Goal: Transaction & Acquisition: Obtain resource

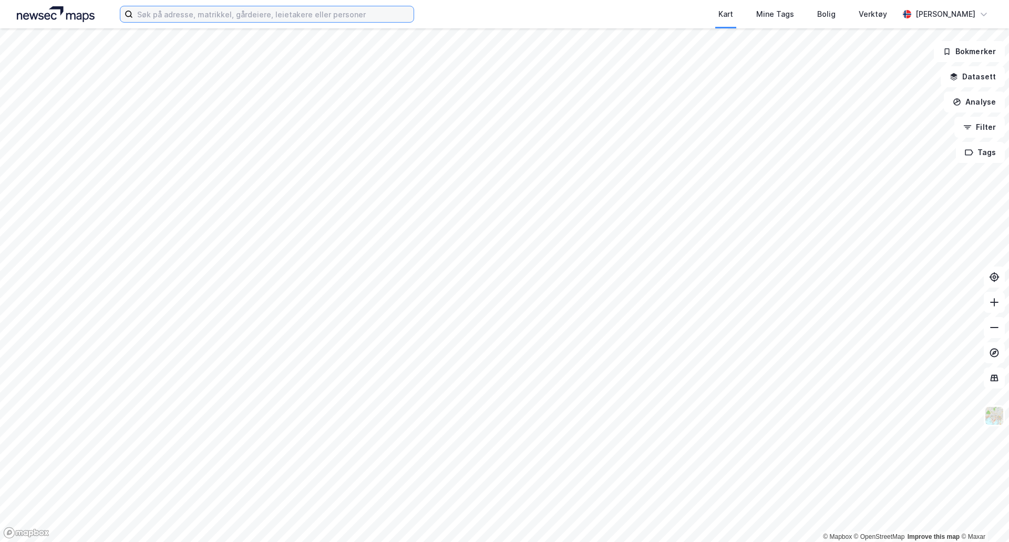
click at [232, 8] on input at bounding box center [273, 14] width 281 height 16
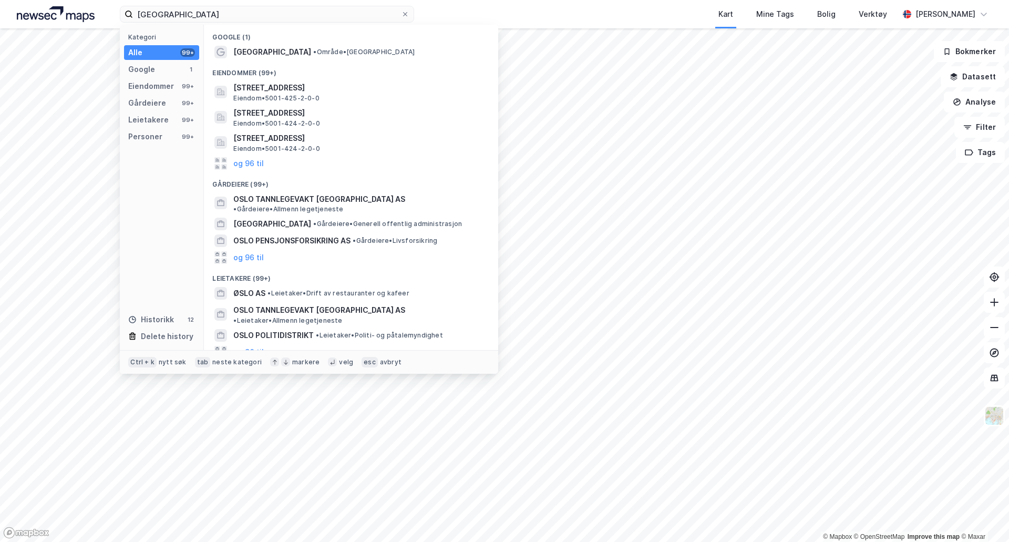
click at [294, 44] on div "[GEOGRAPHIC_DATA] • Område • [GEOGRAPHIC_DATA]" at bounding box center [350, 52] width 277 height 17
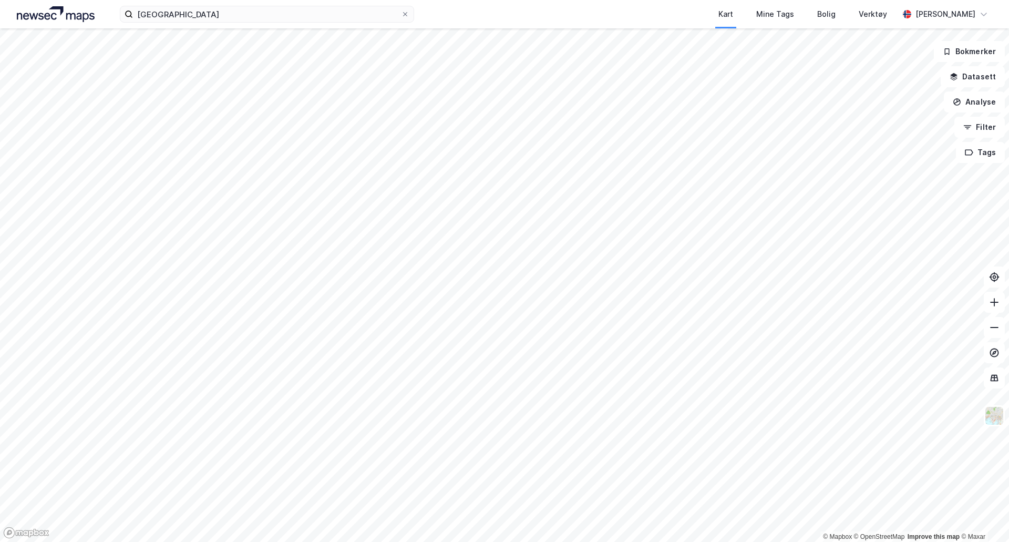
click at [206, 23] on div "oslo Kart Mine Tags Bolig Verktøy [PERSON_NAME]" at bounding box center [504, 14] width 1009 height 28
click at [209, 19] on input "[GEOGRAPHIC_DATA]" at bounding box center [267, 14] width 268 height 16
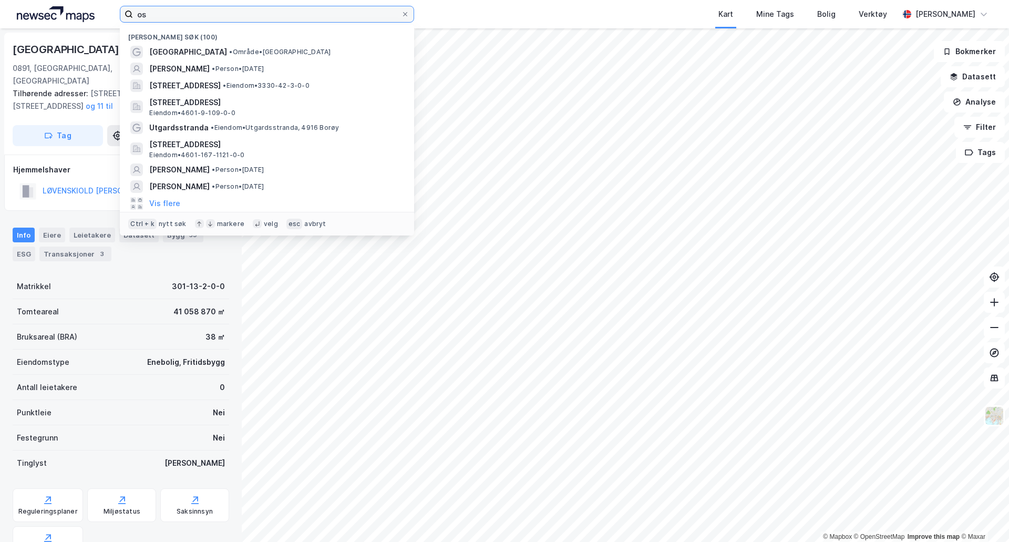
type input "o"
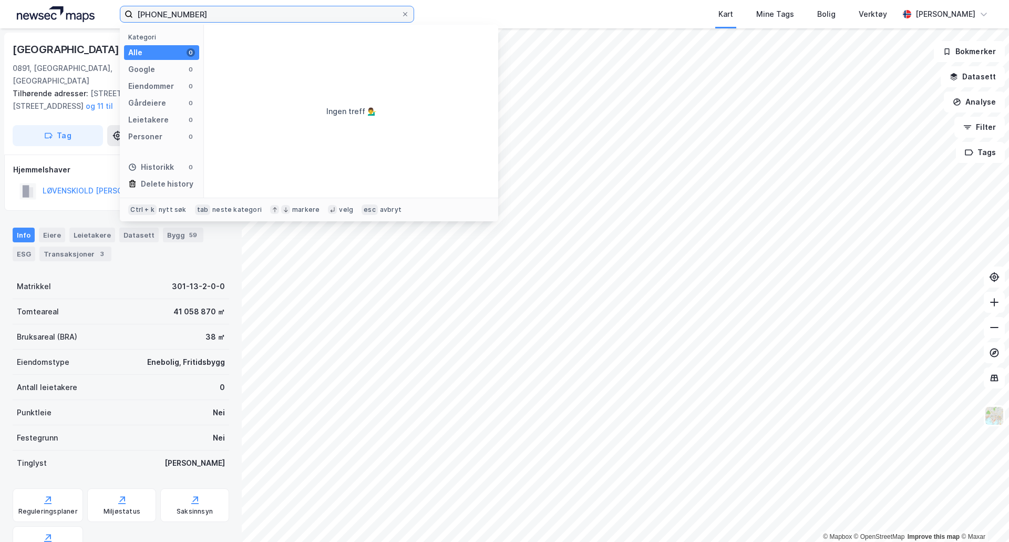
drag, startPoint x: 159, startPoint y: 15, endPoint x: 85, endPoint y: 16, distance: 73.6
click at [87, 16] on div "[PHONE_NUMBER] Kategori Alle 0 Google 0 Eiendommer 0 Gårdeiere 0 Leietakere 0 P…" at bounding box center [504, 14] width 1009 height 28
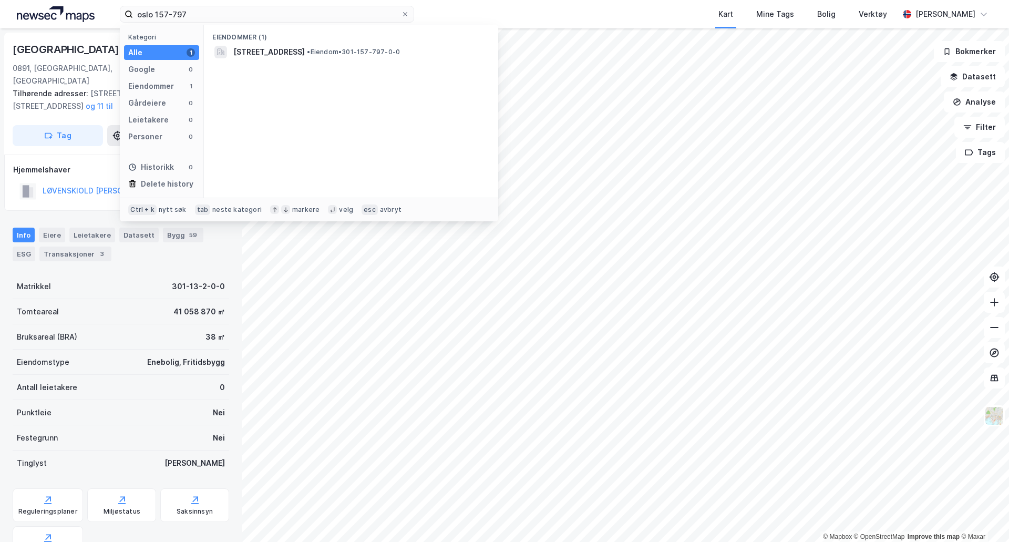
click at [284, 47] on span "[STREET_ADDRESS]" at bounding box center [268, 52] width 71 height 13
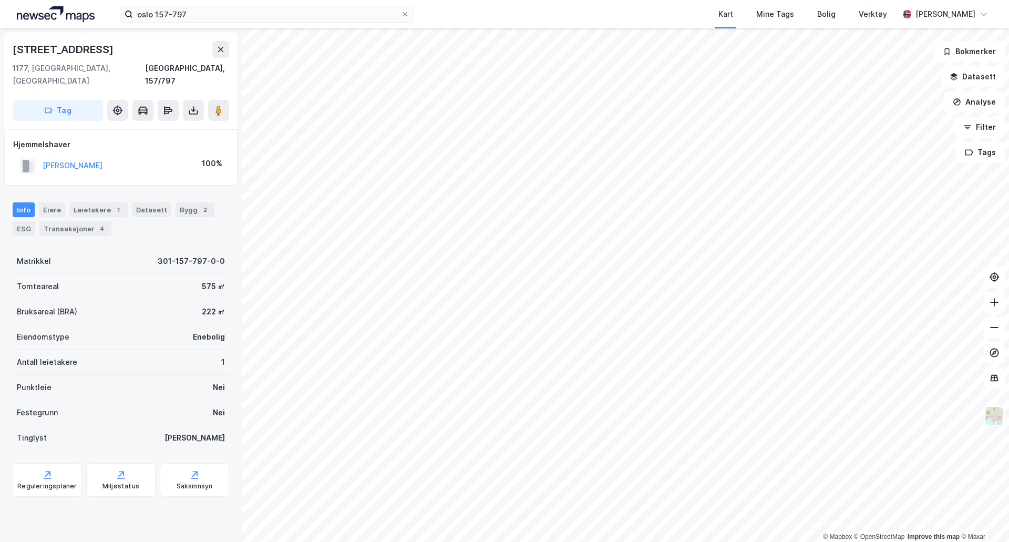
click at [77, 221] on div "Transaksjoner 4" at bounding box center [75, 228] width 72 height 15
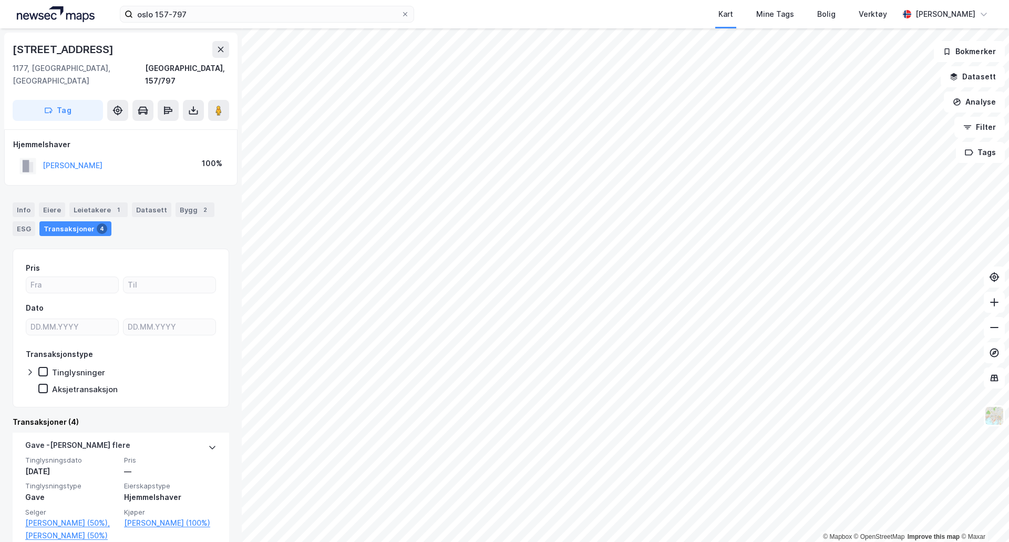
click at [193, 105] on icon at bounding box center [193, 110] width 11 height 11
click at [157, 127] on div "Last ned grunnbok" at bounding box center [141, 131] width 61 height 8
drag, startPoint x: 208, startPoint y: 15, endPoint x: 42, endPoint y: 17, distance: 165.5
click at [44, 17] on div "[GEOGRAPHIC_DATA] 157-797 Kart Mine Tags Bolig Verktøy [PERSON_NAME]" at bounding box center [504, 14] width 1009 height 28
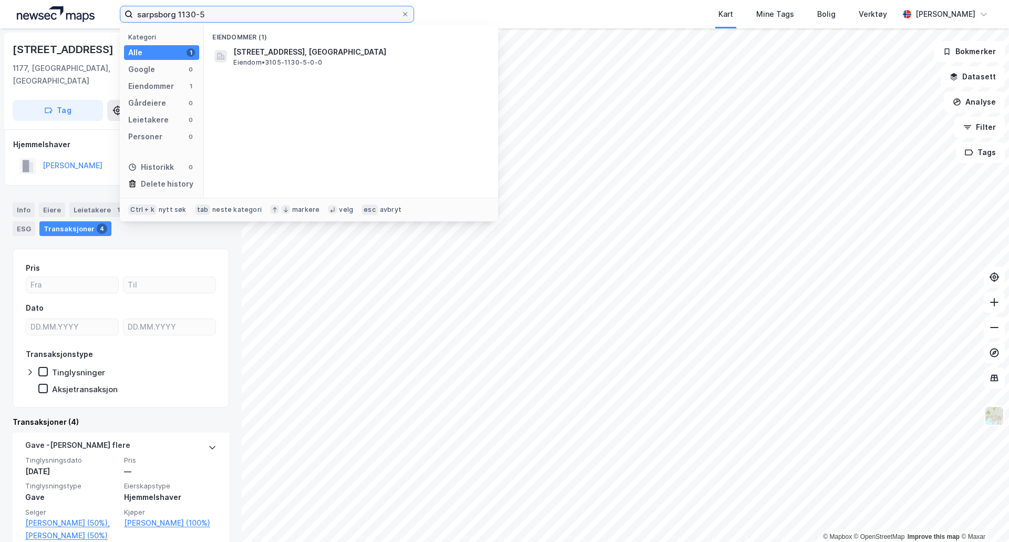
type input "sarpsborg 1130-5"
click at [271, 50] on span "[STREET_ADDRESS], [GEOGRAPHIC_DATA]" at bounding box center [359, 52] width 252 height 13
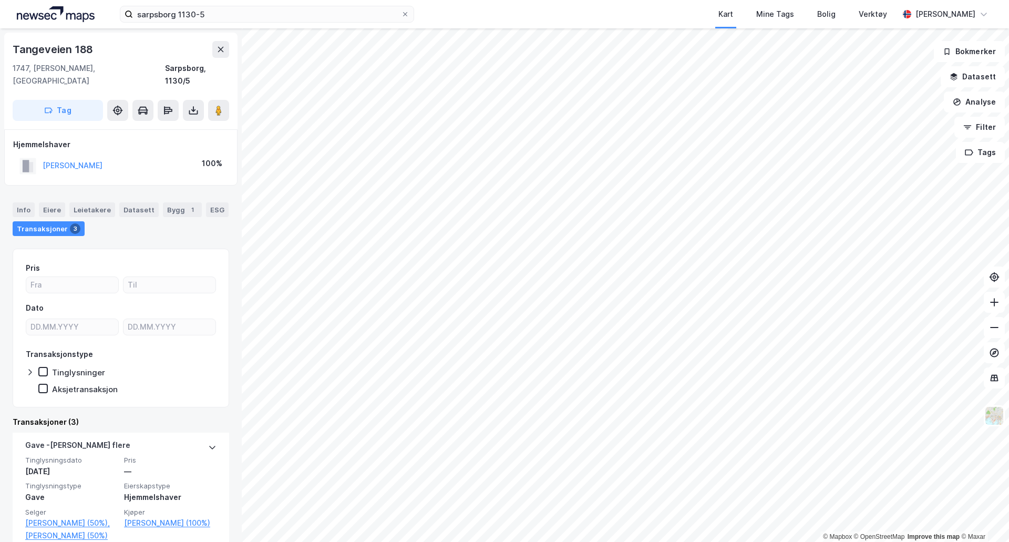
click at [202, 100] on button at bounding box center [193, 110] width 21 height 21
click at [192, 123] on div "Last ned grunnbok" at bounding box center [148, 131] width 112 height 17
